Goal: Task Accomplishment & Management: Use online tool/utility

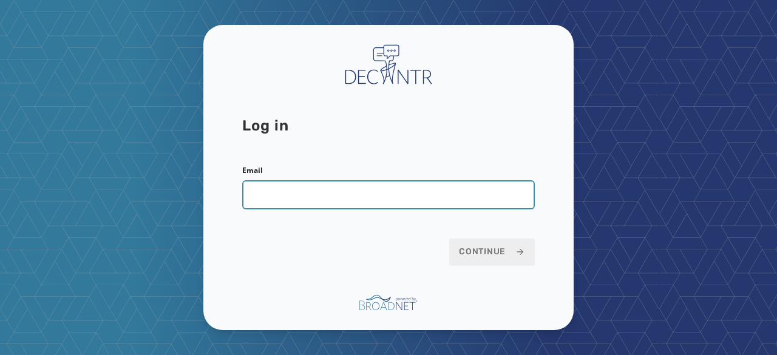
click at [351, 186] on input "Email" at bounding box center [388, 194] width 293 height 29
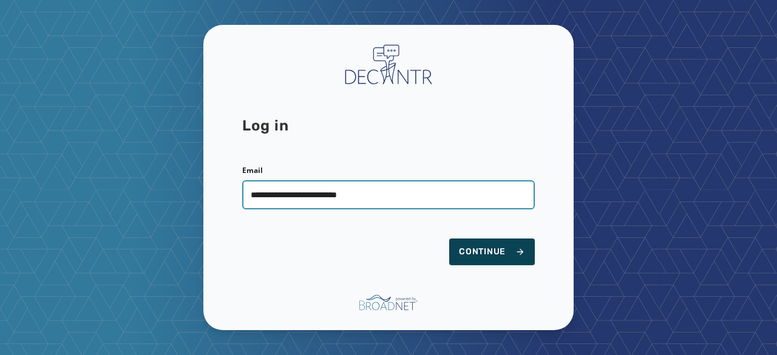
type input "**********"
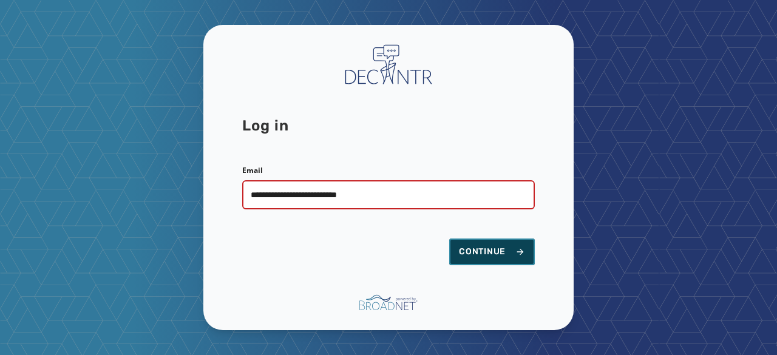
click at [475, 260] on button "Continue" at bounding box center [492, 252] width 86 height 27
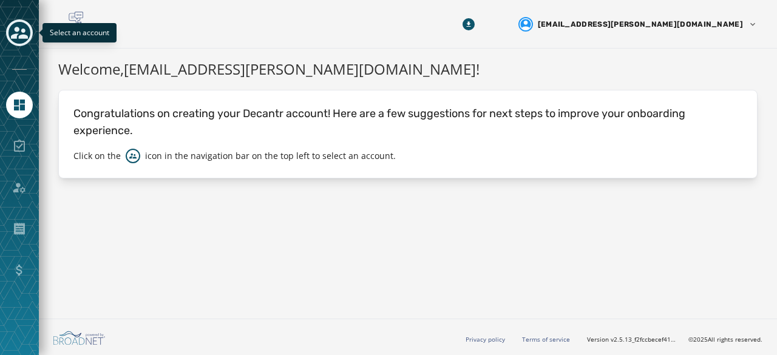
click at [22, 25] on icon "Toggle account select drawer" at bounding box center [19, 32] width 17 height 17
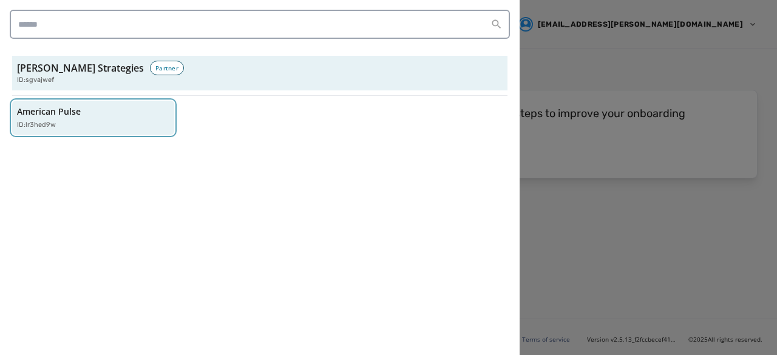
click at [73, 115] on p "American Pulse" at bounding box center [49, 112] width 64 height 12
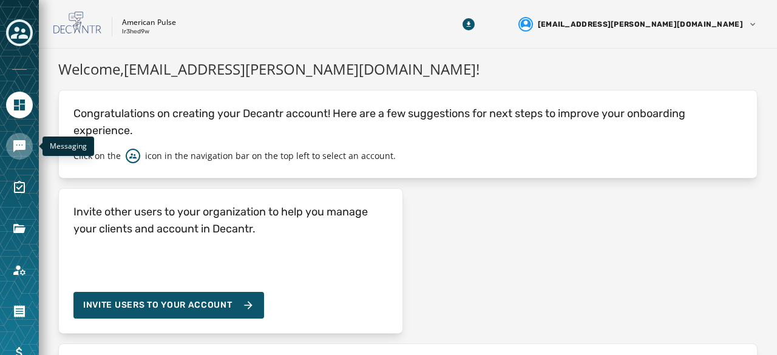
click at [22, 145] on icon "Navigate to Messaging" at bounding box center [19, 146] width 12 height 12
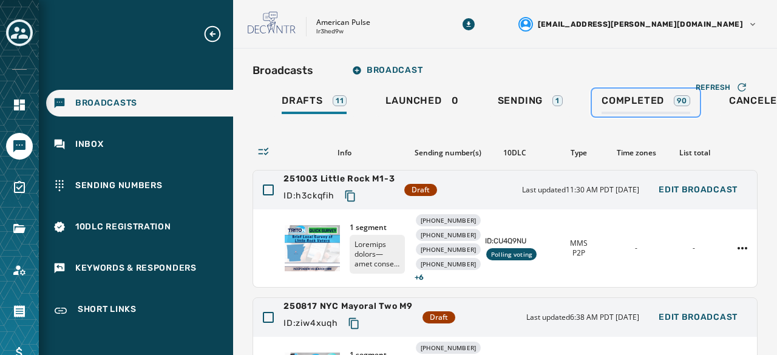
click at [599, 100] on link "Completed 90" at bounding box center [646, 103] width 108 height 28
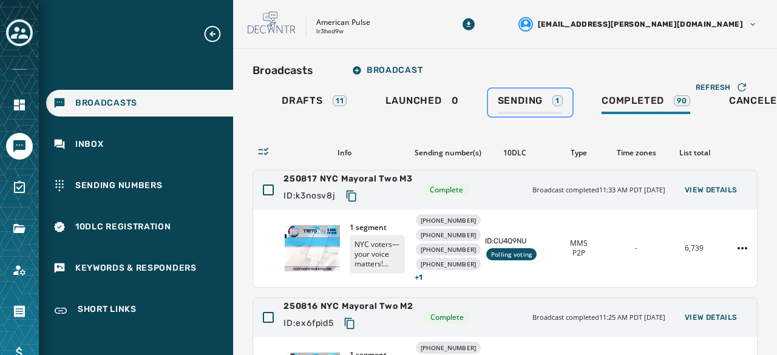
click at [530, 93] on link "Sending 1" at bounding box center [530, 103] width 84 height 28
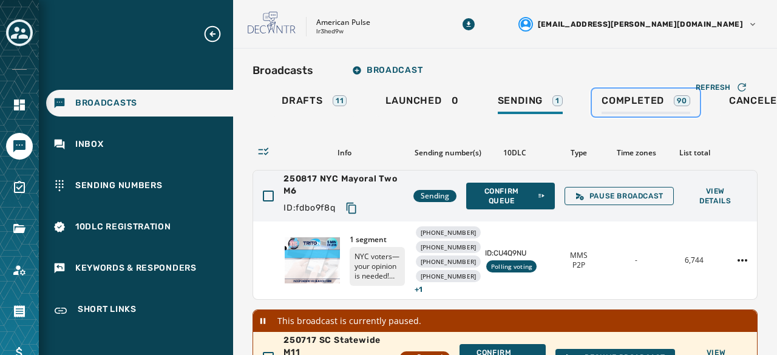
click at [633, 104] on span "Completed" at bounding box center [633, 101] width 63 height 12
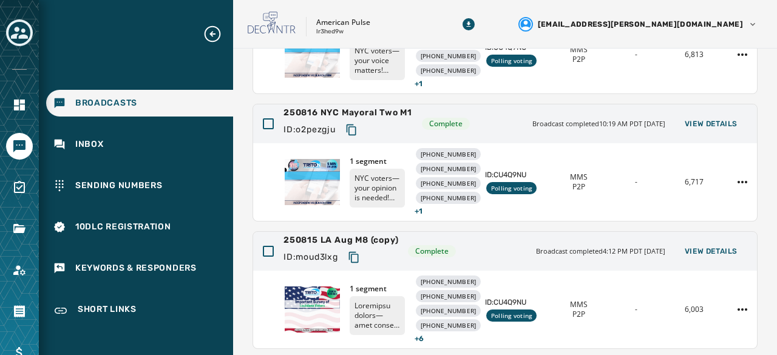
scroll to position [321, 0]
click at [414, 144] on div "250816 NYC Mayoral Two M1 ID: o2pezgju Complete Broadcast completed 10:19 AM PD…" at bounding box center [505, 124] width 504 height 39
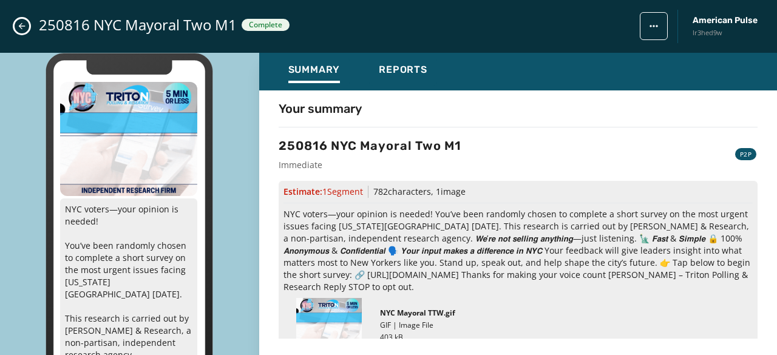
click at [460, 145] on h3 "250816 NYC Mayoral Two M1" at bounding box center [370, 145] width 183 height 17
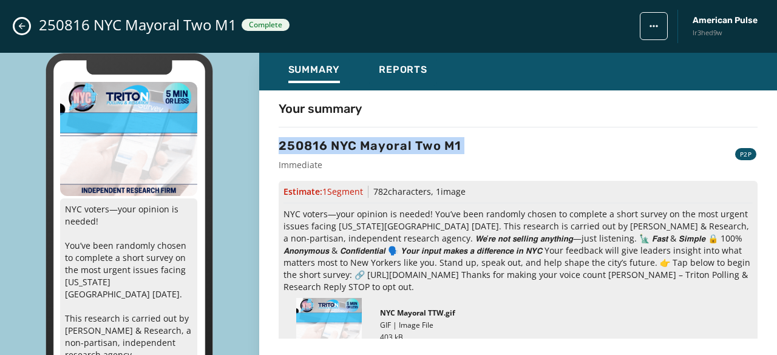
drag, startPoint x: 460, startPoint y: 145, endPoint x: 291, endPoint y: 146, distance: 168.8
click at [291, 146] on h3 "250816 NYC Mayoral Two M1" at bounding box center [370, 145] width 183 height 17
copy h3 "250816 NYC Mayoral Two M1"
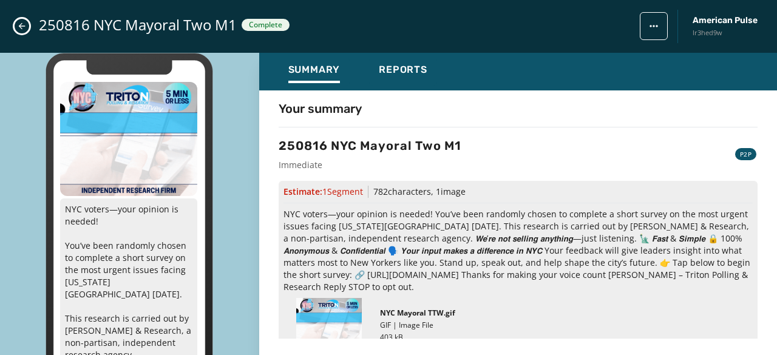
click at [29, 26] on div "250816 NYC Mayoral Two M1 Complete American Pulse lr3hed9w" at bounding box center [388, 26] width 777 height 53
click at [21, 28] on icon "Close admin drawer" at bounding box center [22, 26] width 7 height 7
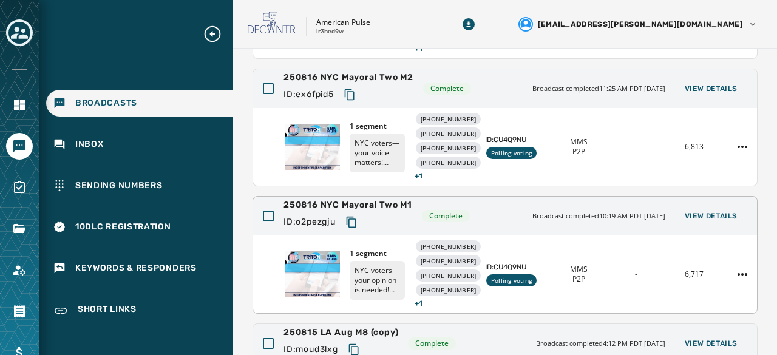
scroll to position [191, 0]
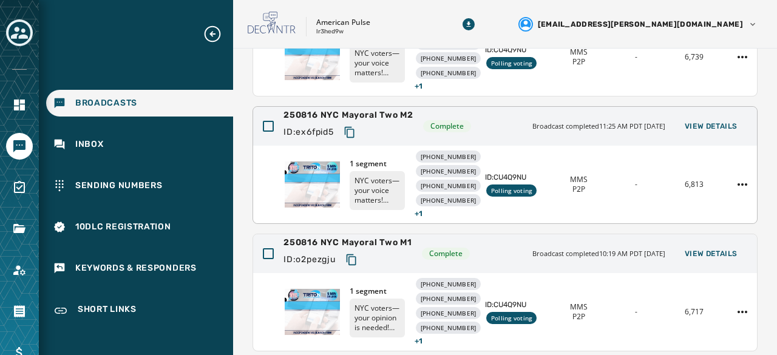
click at [356, 121] on span "250816 NYC Mayoral Two M2" at bounding box center [349, 115] width 130 height 12
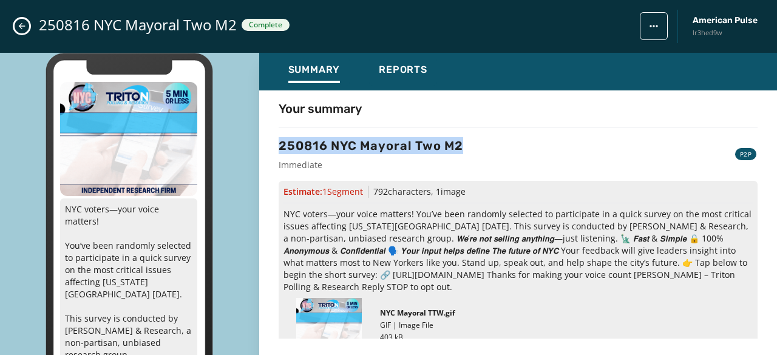
drag, startPoint x: 461, startPoint y: 146, endPoint x: 282, endPoint y: 148, distance: 179.7
click at [282, 148] on h3 "250816 NYC Mayoral Two M2" at bounding box center [371, 145] width 185 height 17
copy h3 "250816 NYC Mayoral Two M2"
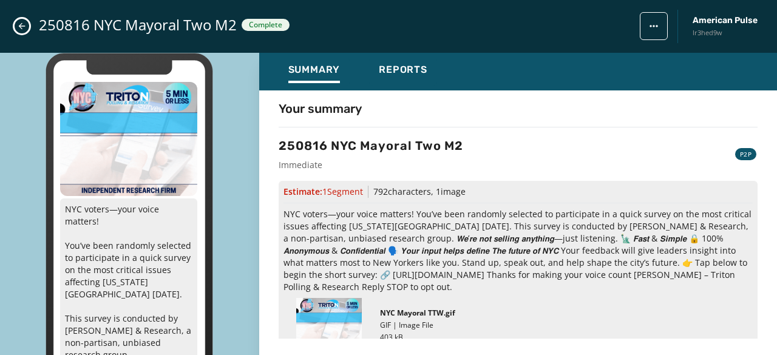
click at [18, 21] on div "250816 NYC Mayoral Two M2 Complete American Pulse lr3hed9w" at bounding box center [388, 26] width 777 height 53
click at [18, 21] on icon "Close admin drawer" at bounding box center [22, 26] width 10 height 10
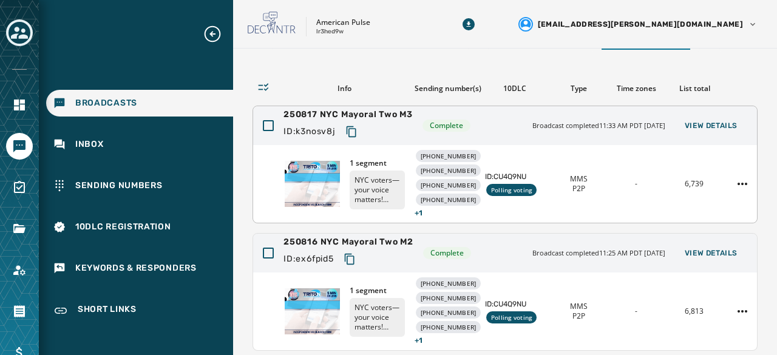
scroll to position [55, 0]
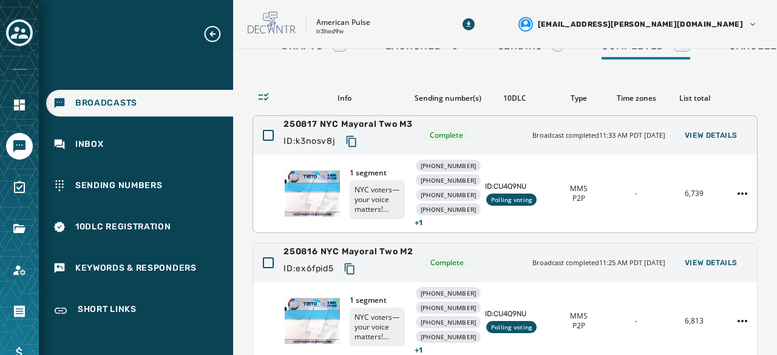
click at [393, 121] on span "250817 NYC Mayoral Two M3" at bounding box center [348, 124] width 129 height 12
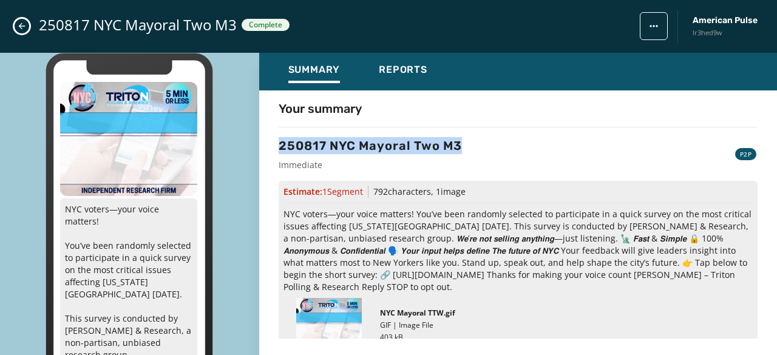
drag, startPoint x: 461, startPoint y: 146, endPoint x: 280, endPoint y: 141, distance: 181.0
click at [280, 141] on h3 "250817 NYC Mayoral Two M3" at bounding box center [370, 145] width 183 height 17
copy h3 "250817 NYC Mayoral Two M3"
